Goal: Task Accomplishment & Management: Manage account settings

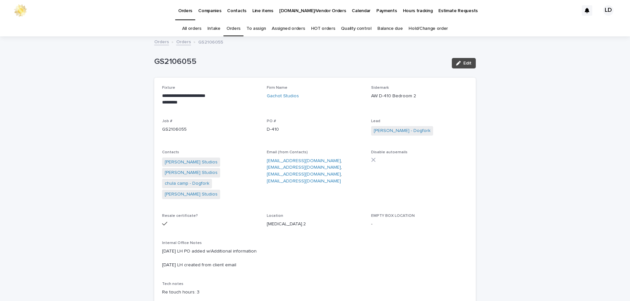
click at [179, 39] on link "Orders" at bounding box center [183, 42] width 15 height 8
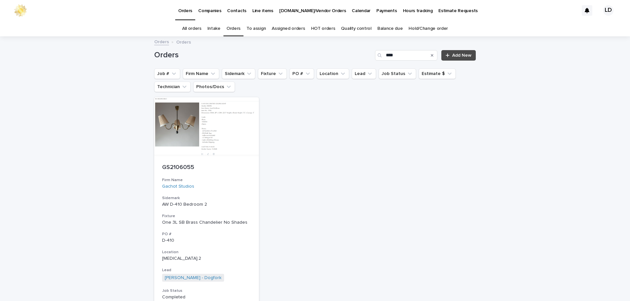
click at [431, 55] on icon "Search" at bounding box center [432, 55] width 3 height 3
click at [235, 27] on link "Orders" at bounding box center [233, 28] width 14 height 15
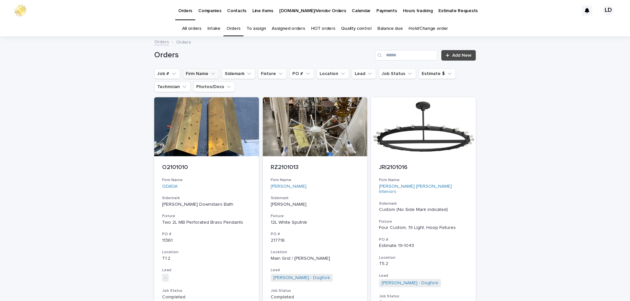
click at [198, 73] on button "Firm Name" at bounding box center [201, 74] width 36 height 10
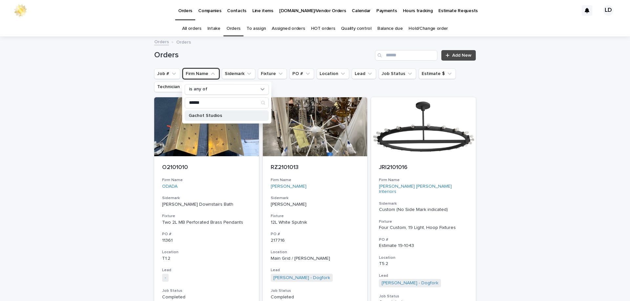
type input "******"
click at [207, 116] on p "Gachot Studios" at bounding box center [224, 115] width 70 height 5
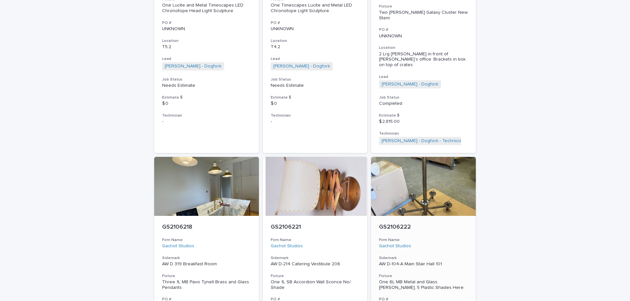
scroll to position [1574, 0]
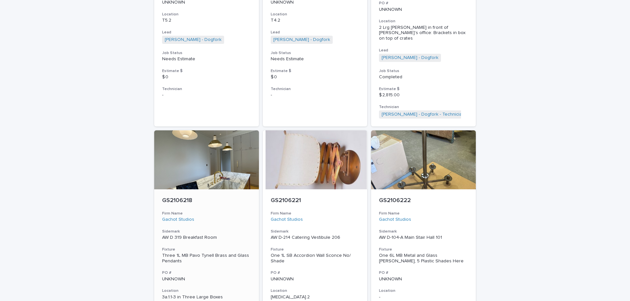
click at [240, 229] on h3 "Sidemark" at bounding box center [206, 231] width 89 height 5
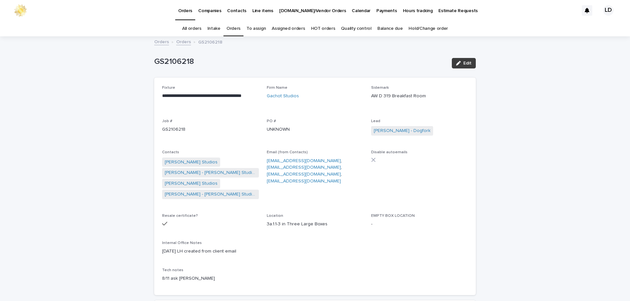
click at [465, 66] on button "Edit" at bounding box center [464, 63] width 24 height 10
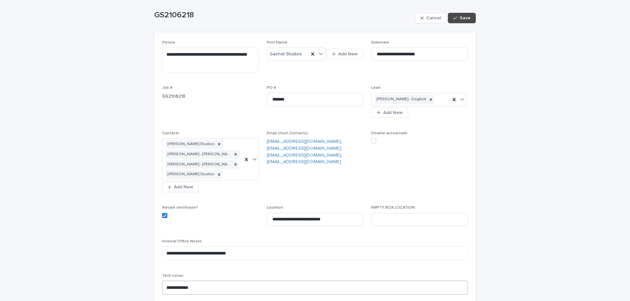
scroll to position [66, 0]
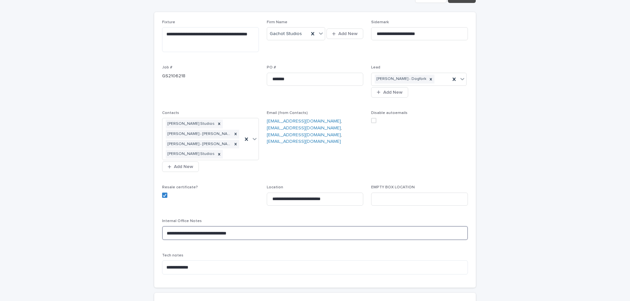
click at [163, 232] on textarea "**********" at bounding box center [315, 233] width 306 height 14
click at [163, 233] on textarea "**********" at bounding box center [315, 238] width 306 height 25
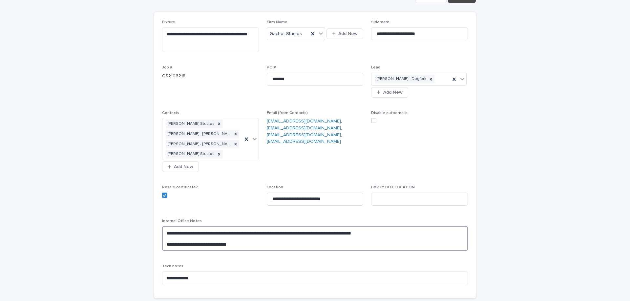
scroll to position [0, 0]
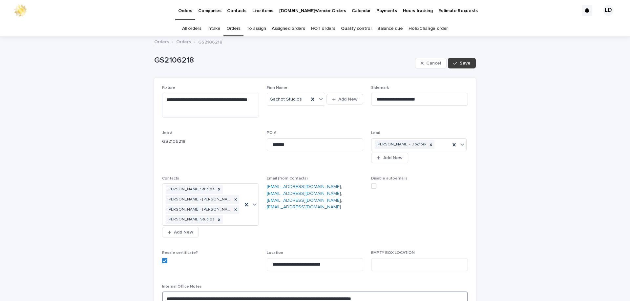
type textarea "**********"
click at [462, 63] on span "Save" at bounding box center [464, 63] width 11 height 5
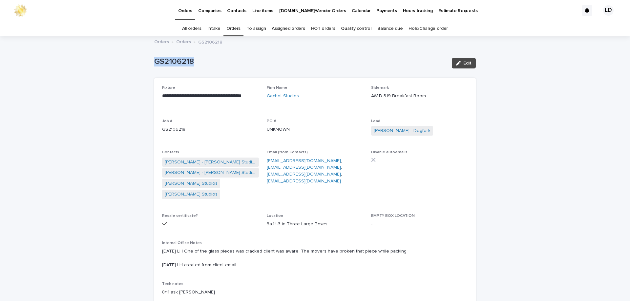
drag, startPoint x: 196, startPoint y: 60, endPoint x: 132, endPoint y: 61, distance: 64.3
copy p "GS2106218"
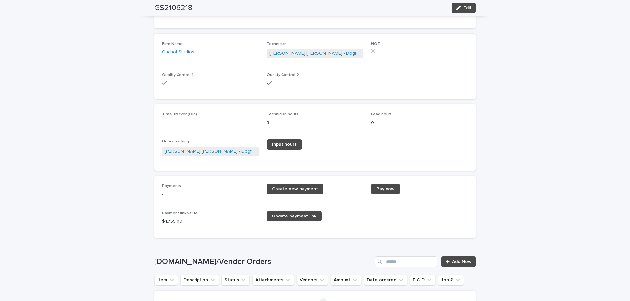
scroll to position [918, 0]
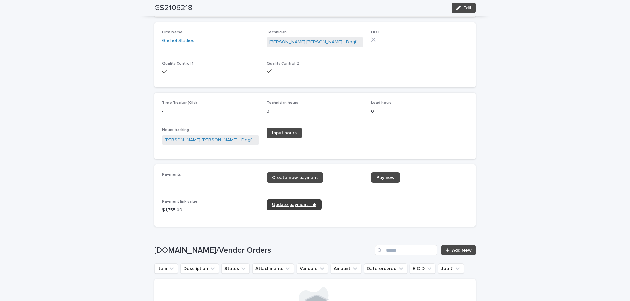
click at [301, 205] on span "Update payment link" at bounding box center [294, 205] width 44 height 5
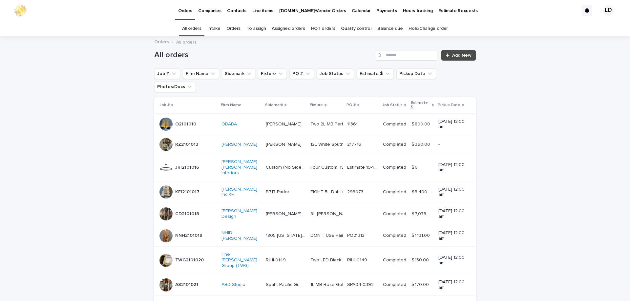
click at [236, 29] on link "Orders" at bounding box center [233, 28] width 14 height 15
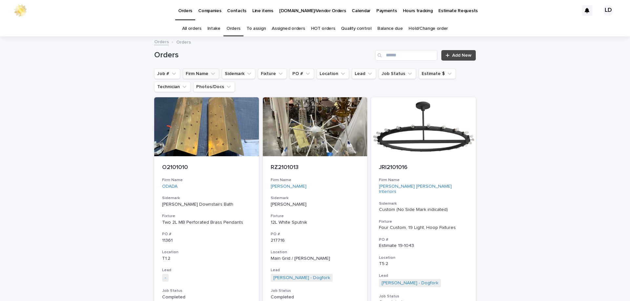
click at [191, 73] on button "Firm Name" at bounding box center [201, 74] width 36 height 10
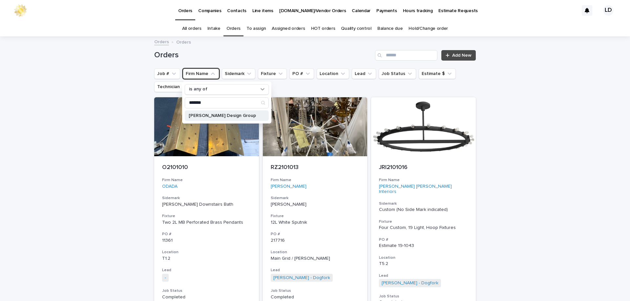
type input "*******"
click at [207, 116] on p "[PERSON_NAME] Design Group" at bounding box center [224, 115] width 70 height 5
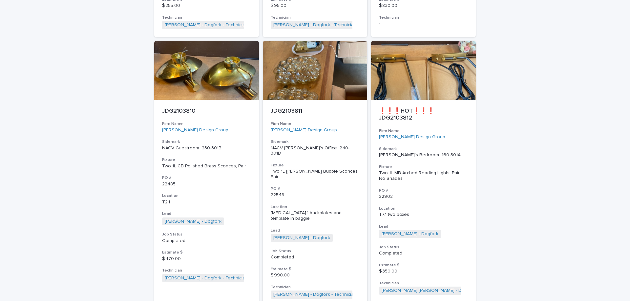
scroll to position [2951, 0]
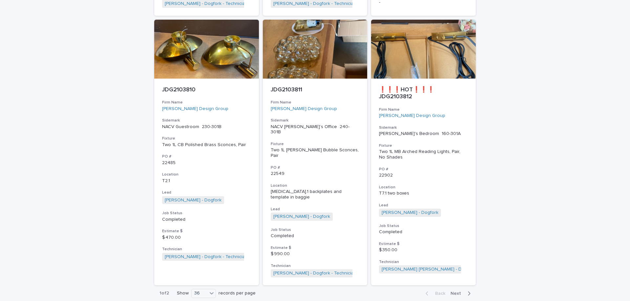
click at [457, 292] on span "Next" at bounding box center [457, 294] width 14 height 5
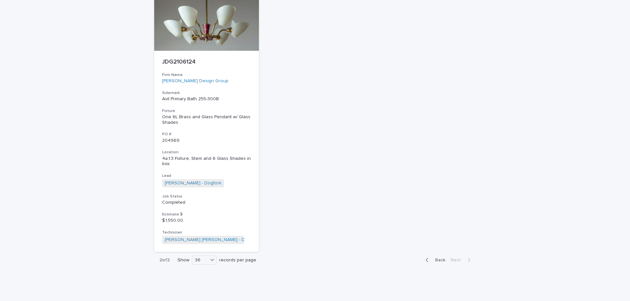
scroll to position [1684, 0]
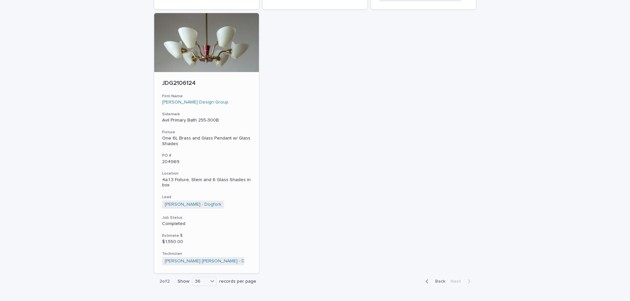
click at [243, 86] on div "JDG2106124 Firm Name [PERSON_NAME] Design Group Sidemark Avil Primary Bath 255-…" at bounding box center [206, 172] width 105 height 201
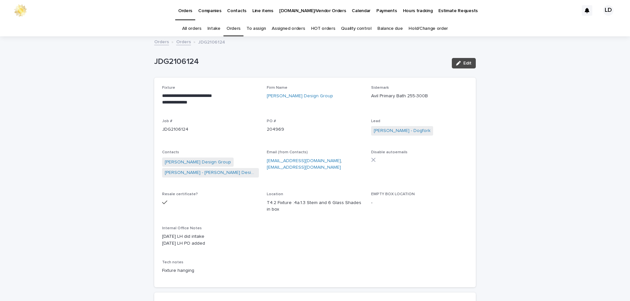
click at [235, 29] on link "Orders" at bounding box center [233, 28] width 14 height 15
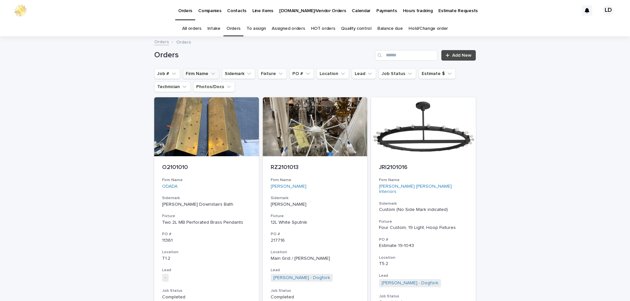
click at [205, 72] on button "Firm Name" at bounding box center [201, 74] width 36 height 10
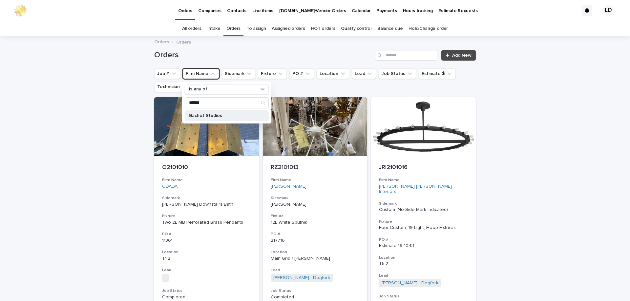
type input "******"
click at [207, 117] on p "Gachot Studios" at bounding box center [224, 115] width 70 height 5
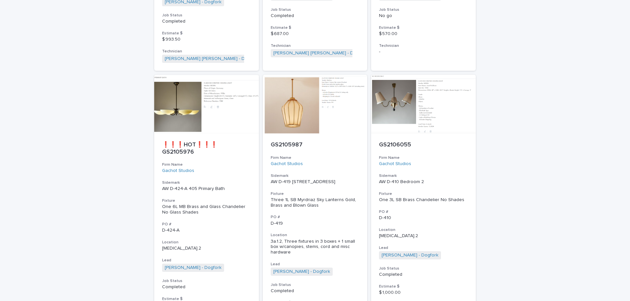
scroll to position [913, 0]
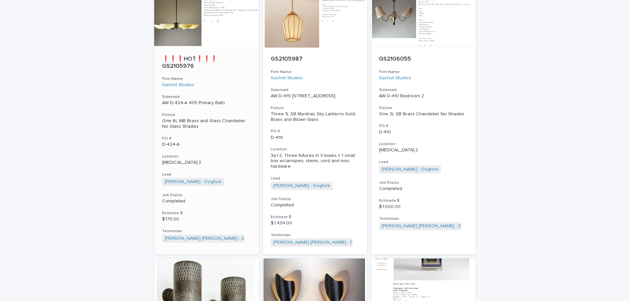
click at [237, 94] on h3 "Sidemark" at bounding box center [206, 96] width 89 height 5
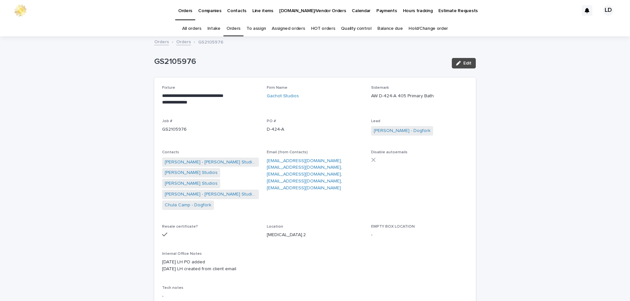
click at [180, 42] on link "Orders" at bounding box center [183, 42] width 15 height 8
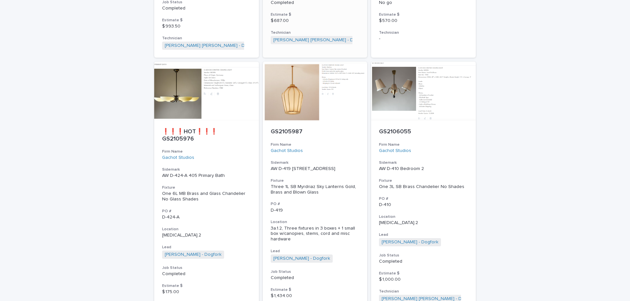
scroll to position [841, 0]
click at [330, 143] on div "GS2105987 Firm Name Gachot Studios Sidemark AW D-419 407 4th Floor Hall Fixture…" at bounding box center [315, 223] width 105 height 207
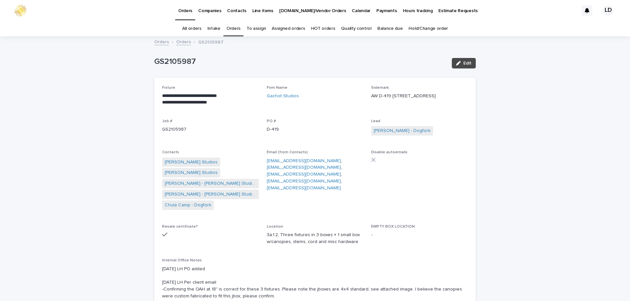
click at [180, 40] on link "Orders" at bounding box center [183, 42] width 15 height 8
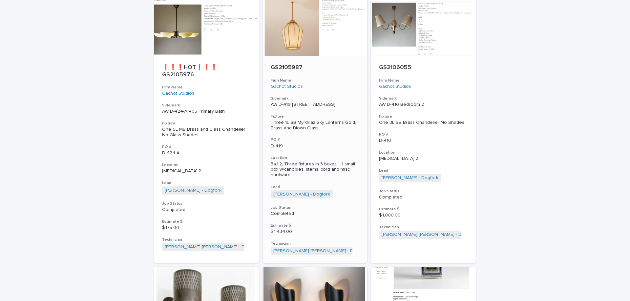
scroll to position [906, 0]
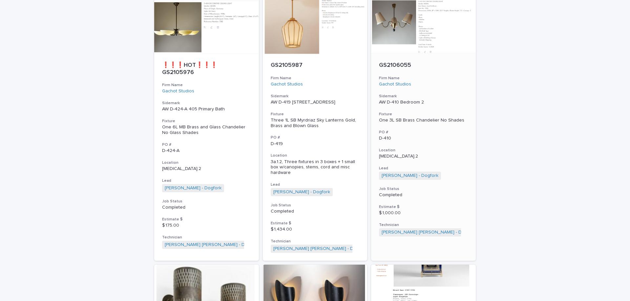
click at [417, 133] on div "GS2106055 Firm Name Gachot Studios Sidemark AW D-410 Bedroom 2 Fixture One 3L S…" at bounding box center [423, 149] width 105 height 191
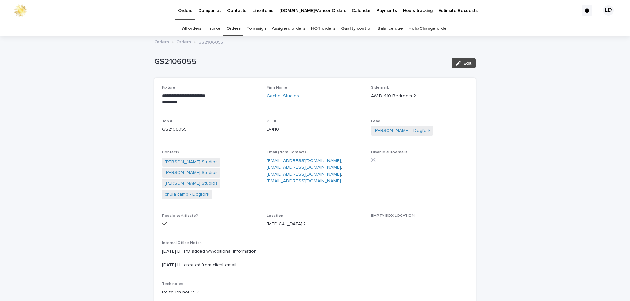
click at [181, 44] on link "Orders" at bounding box center [183, 42] width 15 height 8
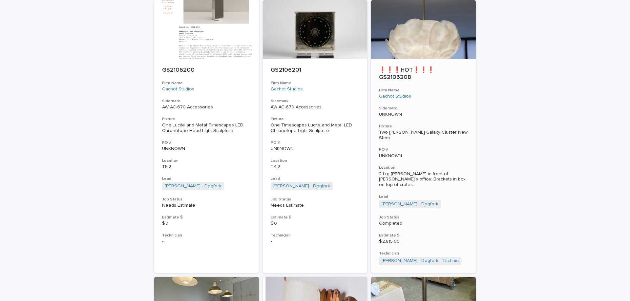
scroll to position [1431, 0]
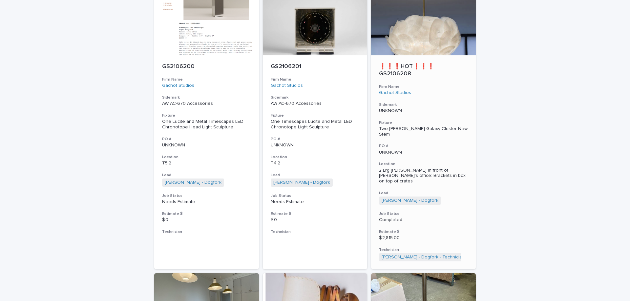
click at [431, 102] on h3 "Sidemark" at bounding box center [423, 104] width 89 height 5
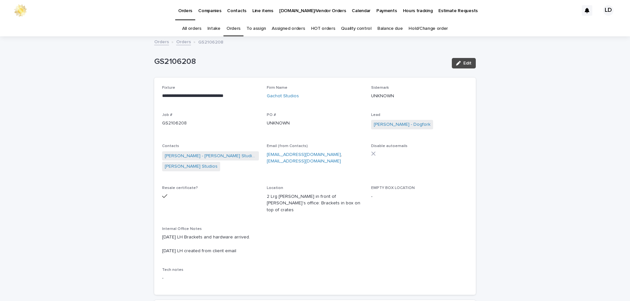
click at [179, 43] on link "Orders" at bounding box center [183, 42] width 15 height 8
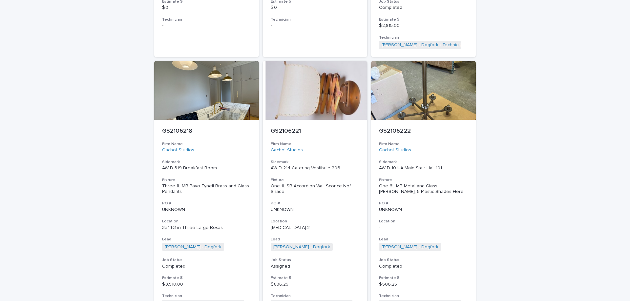
scroll to position [1661, 0]
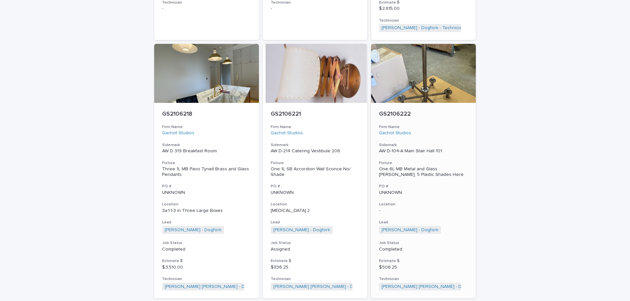
click at [421, 208] on p "-" at bounding box center [423, 211] width 89 height 6
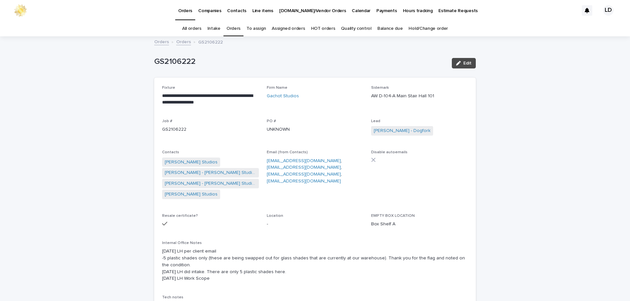
click at [178, 41] on link "Orders" at bounding box center [183, 42] width 15 height 8
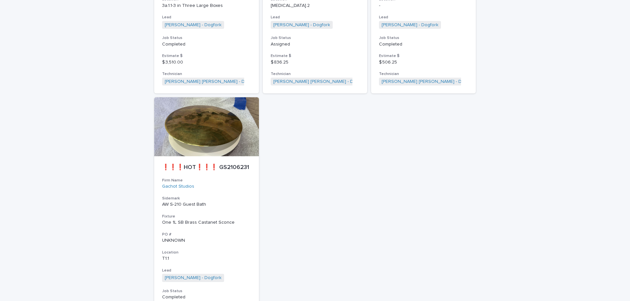
scroll to position [1932, 0]
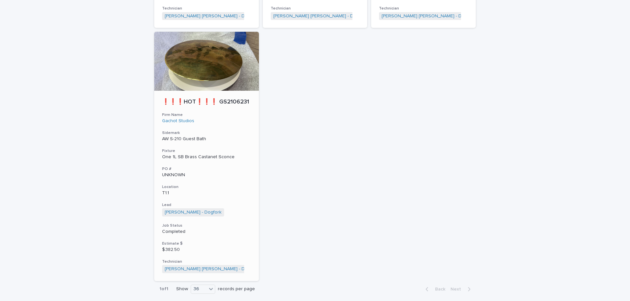
click at [241, 114] on div "❗❗❗HOT❗❗❗ GS2106231 Firm Name Gachot Studios Sidemark AW S-210 Guest Bath Fixtu…" at bounding box center [206, 186] width 105 height 191
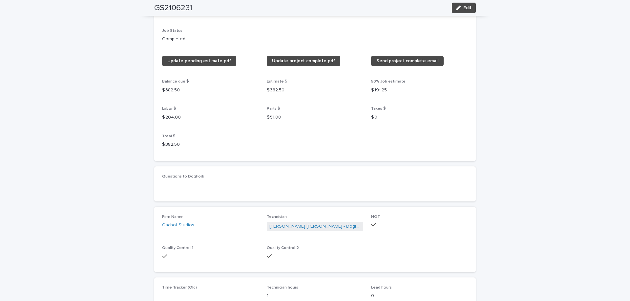
scroll to position [722, 0]
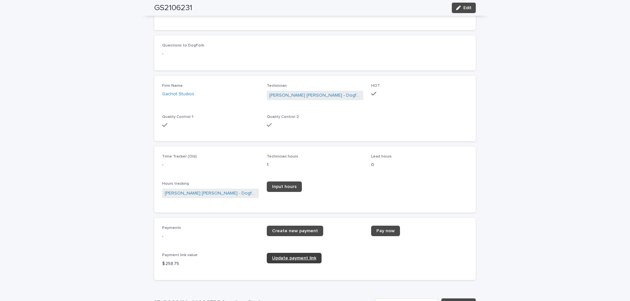
click at [284, 258] on span "Update payment link" at bounding box center [294, 258] width 44 height 5
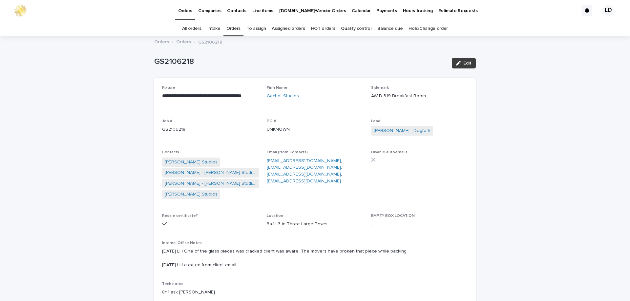
click at [467, 62] on span "Edit" at bounding box center [467, 63] width 8 height 5
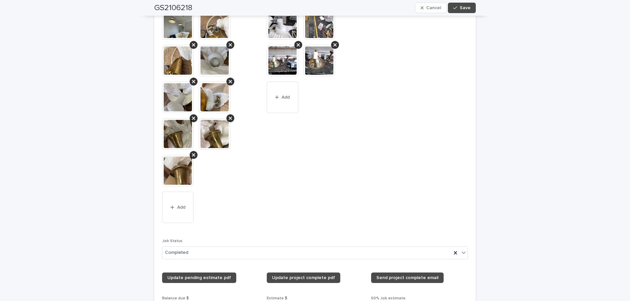
scroll to position [722, 0]
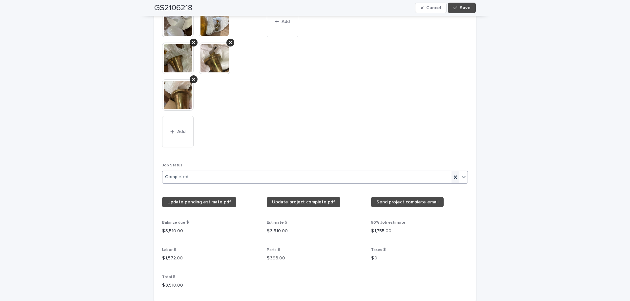
click at [454, 176] on icon at bounding box center [455, 176] width 3 height 3
click at [462, 7] on span "Save" at bounding box center [464, 8] width 11 height 5
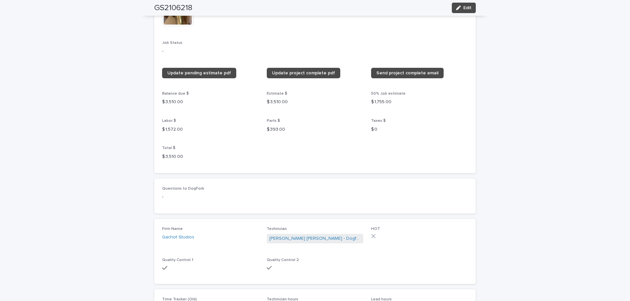
scroll to position [621, 0]
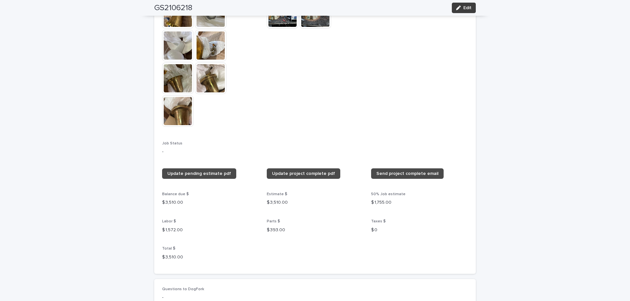
click at [463, 7] on span "Edit" at bounding box center [467, 8] width 8 height 5
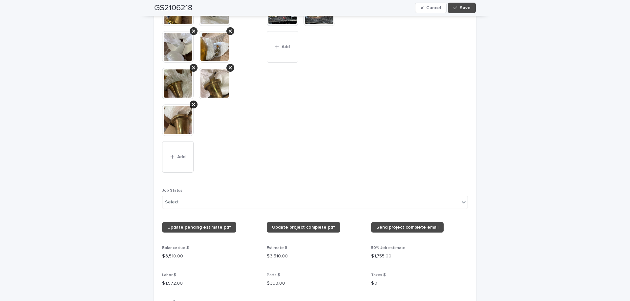
scroll to position [713, 0]
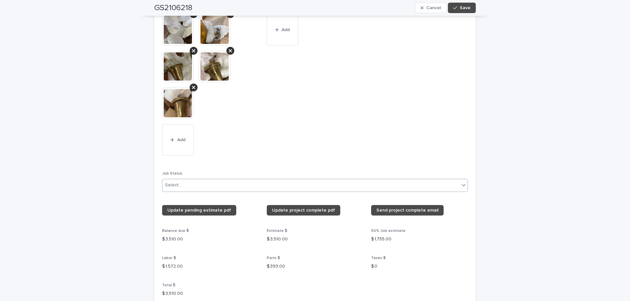
click at [460, 184] on icon at bounding box center [463, 185] width 7 height 7
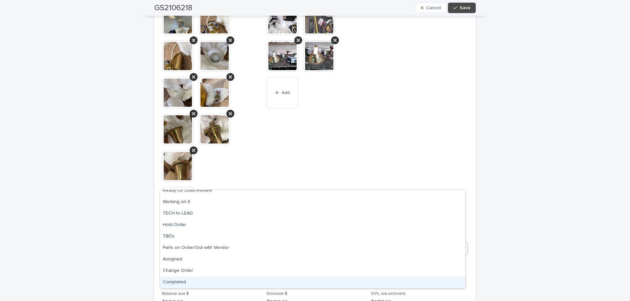
scroll to position [648, 0]
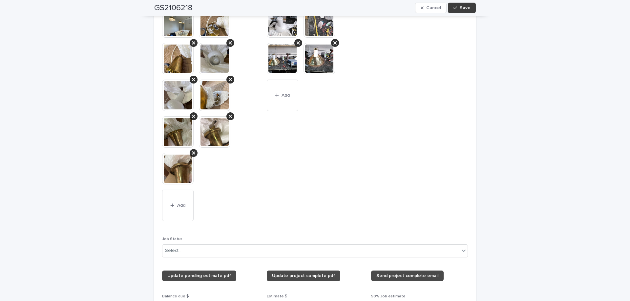
click at [465, 10] on span "Save" at bounding box center [464, 8] width 11 height 5
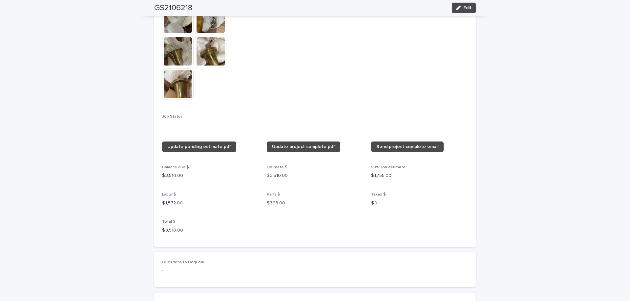
scroll to position [547, 0]
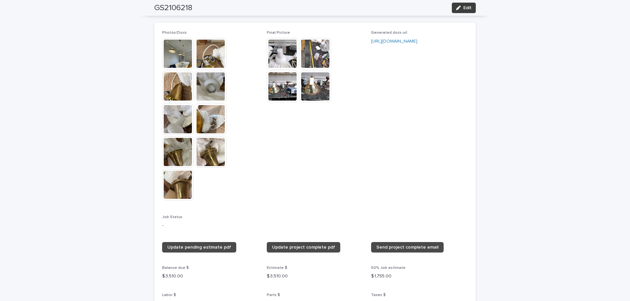
click at [462, 5] on button "Edit" at bounding box center [464, 8] width 24 height 10
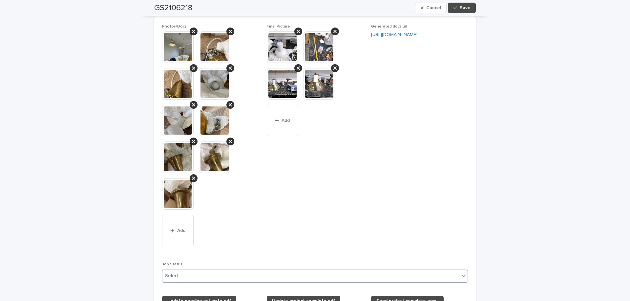
scroll to position [640, 0]
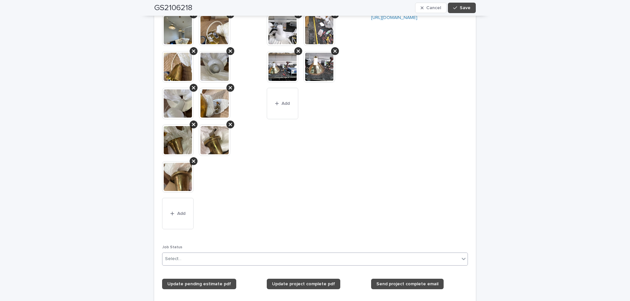
click at [460, 258] on icon at bounding box center [463, 259] width 7 height 7
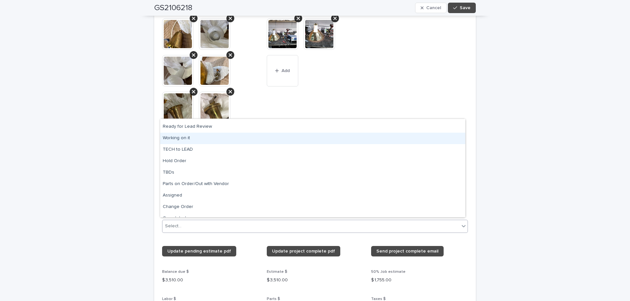
scroll to position [62, 0]
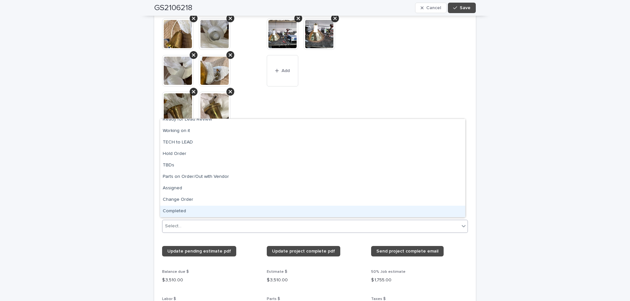
click at [184, 211] on div "Completed" at bounding box center [312, 211] width 305 height 11
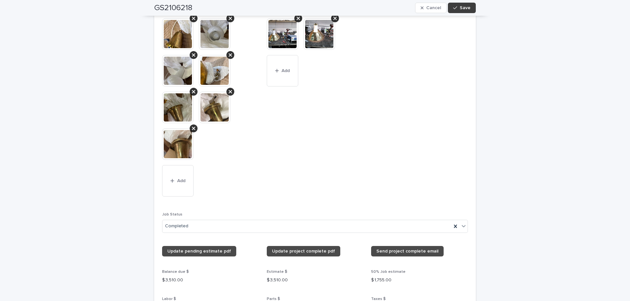
click at [470, 8] on button "Save" at bounding box center [462, 8] width 28 height 10
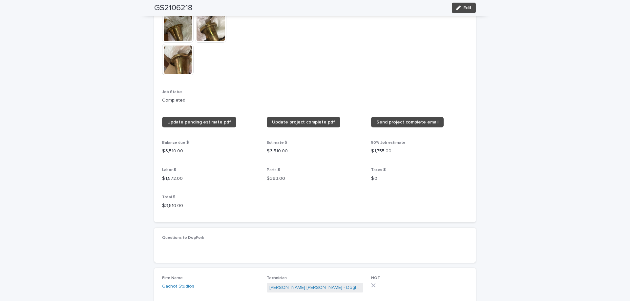
scroll to position [572, 0]
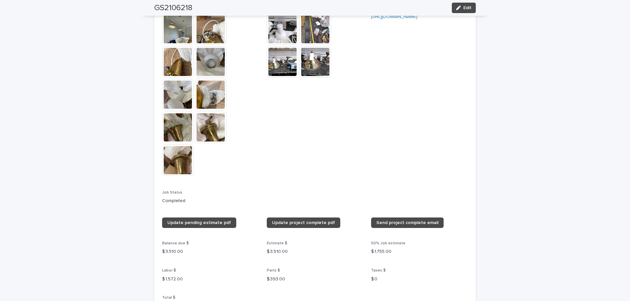
click at [511, 163] on div "**********" at bounding box center [315, 122] width 630 height 1314
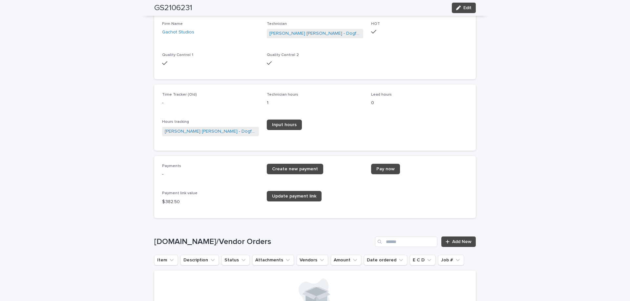
scroll to position [776, 0]
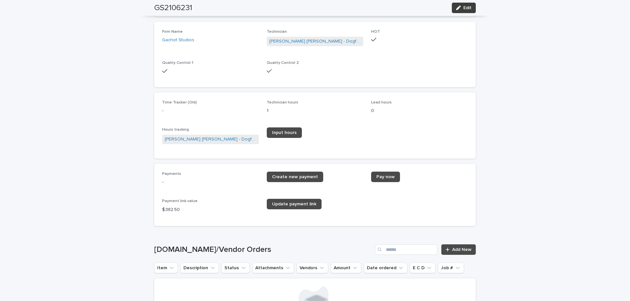
click at [464, 10] on button "Edit" at bounding box center [464, 8] width 24 height 10
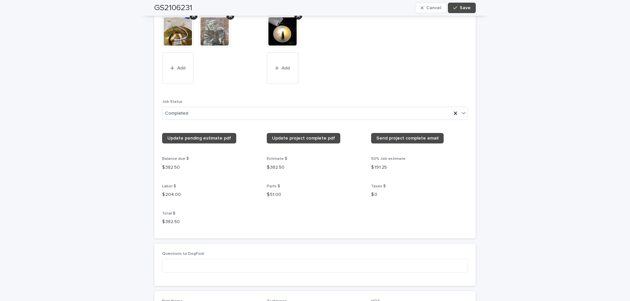
scroll to position [612, 0]
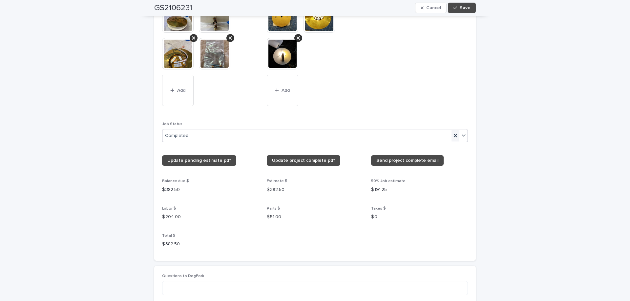
click at [453, 133] on icon at bounding box center [455, 135] width 7 height 7
click at [463, 10] on span "Save" at bounding box center [464, 8] width 11 height 5
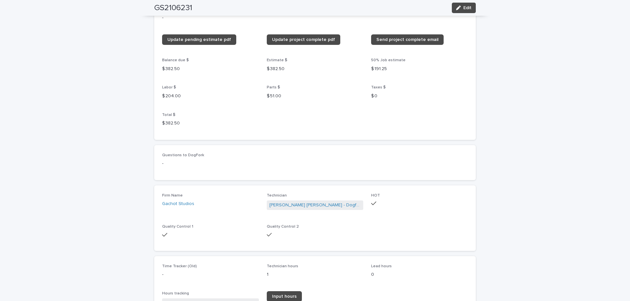
scroll to position [515, 0]
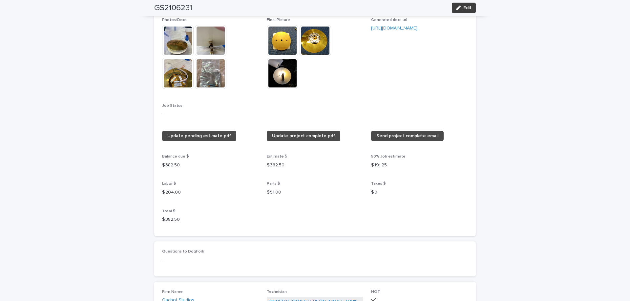
click at [467, 10] on span "Edit" at bounding box center [467, 8] width 8 height 5
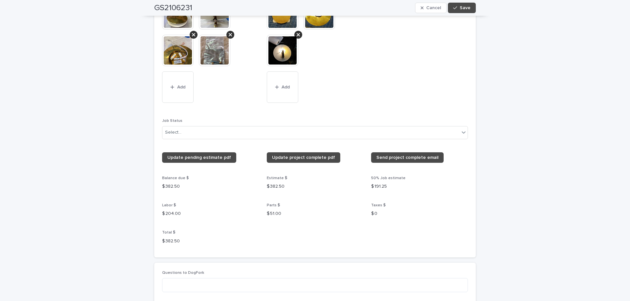
scroll to position [611, 0]
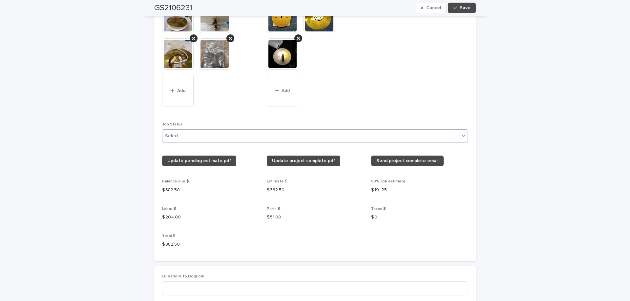
click at [460, 135] on icon at bounding box center [463, 135] width 7 height 7
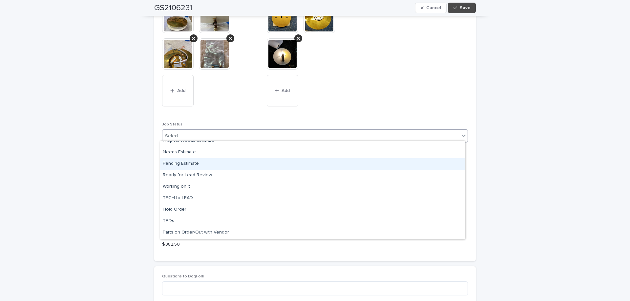
scroll to position [62, 0]
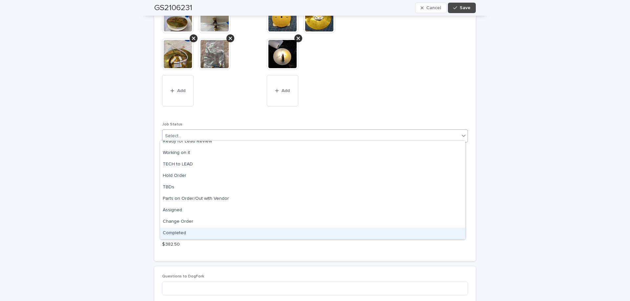
click at [257, 233] on div "Completed" at bounding box center [312, 233] width 305 height 11
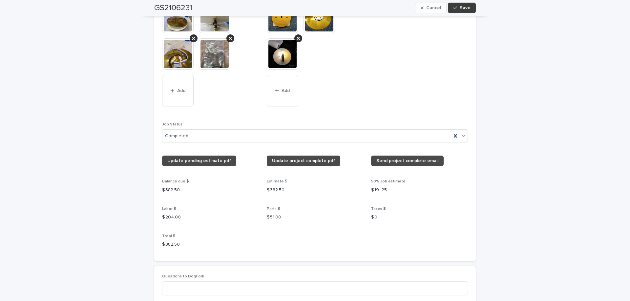
click at [463, 6] on span "Save" at bounding box center [464, 8] width 11 height 5
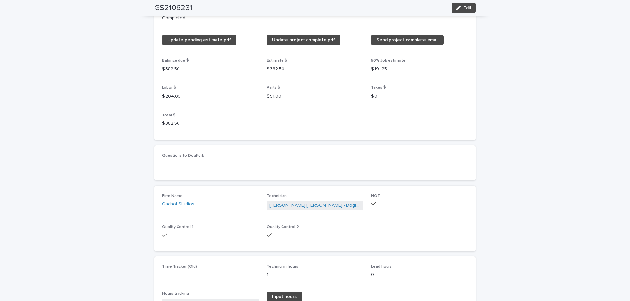
scroll to position [515, 0]
